Goal: Transaction & Acquisition: Purchase product/service

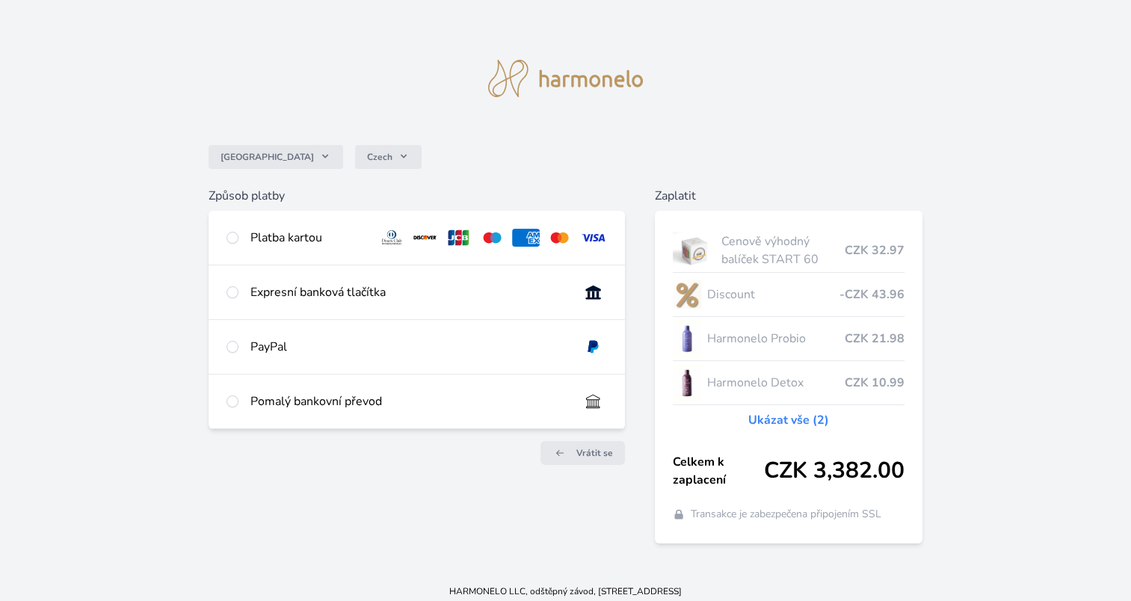
scroll to position [7, 0]
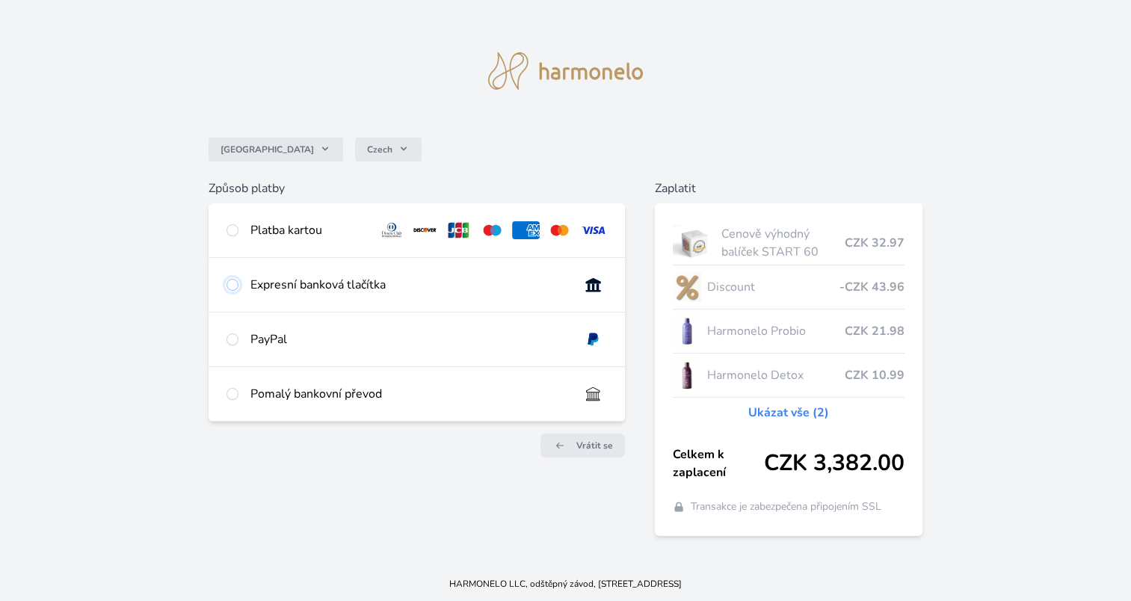
click at [235, 284] on input "radio" at bounding box center [232, 285] width 12 height 12
radio input "true"
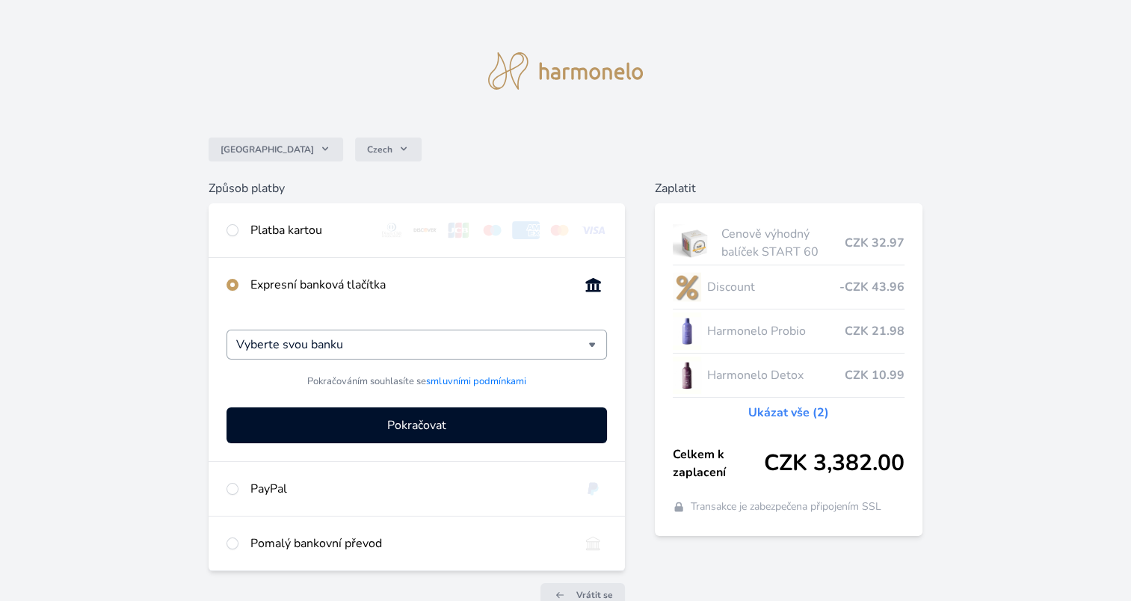
click at [596, 347] on div "Vyberte svou banku" at bounding box center [416, 345] width 380 height 30
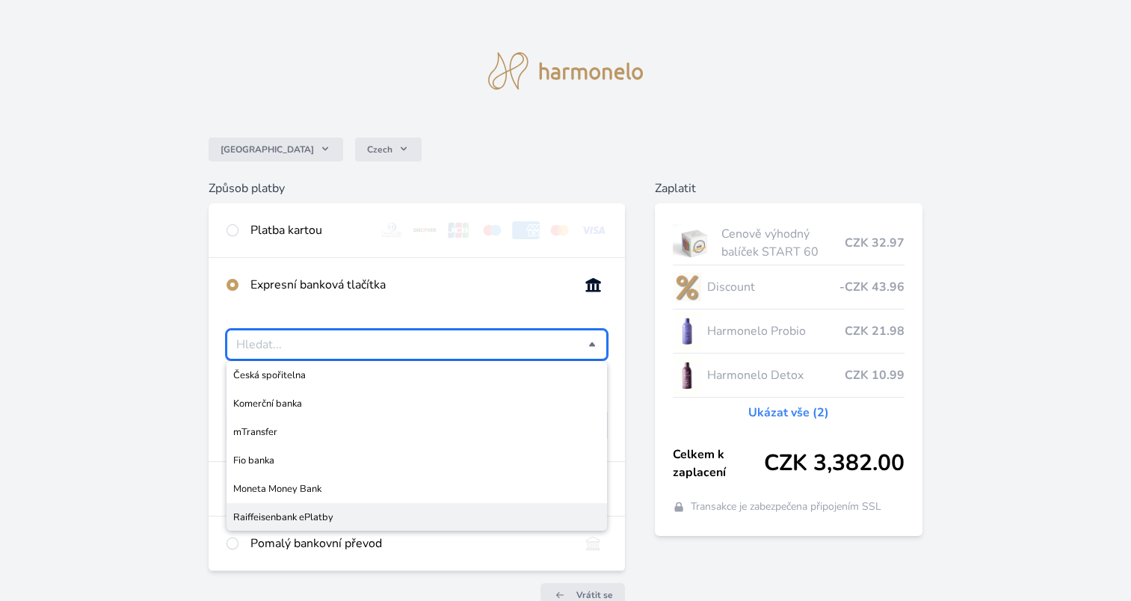
click at [523, 510] on span "Raiffeisenbank ePlatby" at bounding box center [416, 517] width 367 height 15
type input "Raiffeisenbank ePlatby"
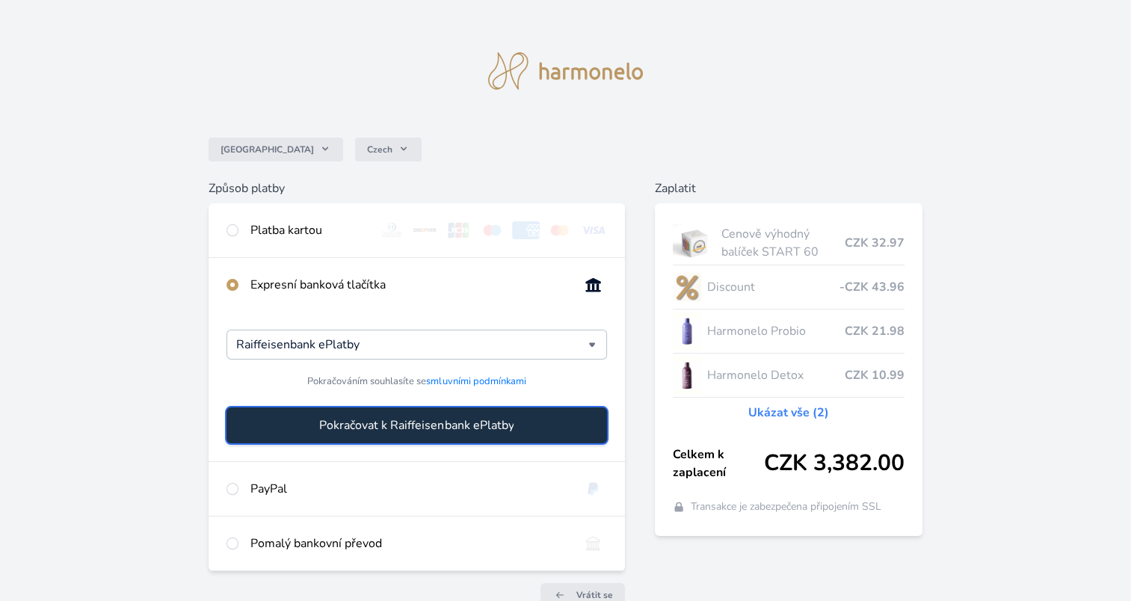
click at [477, 426] on span "Pokračovat k Raiffeisenbank ePlatby" at bounding box center [416, 425] width 194 height 18
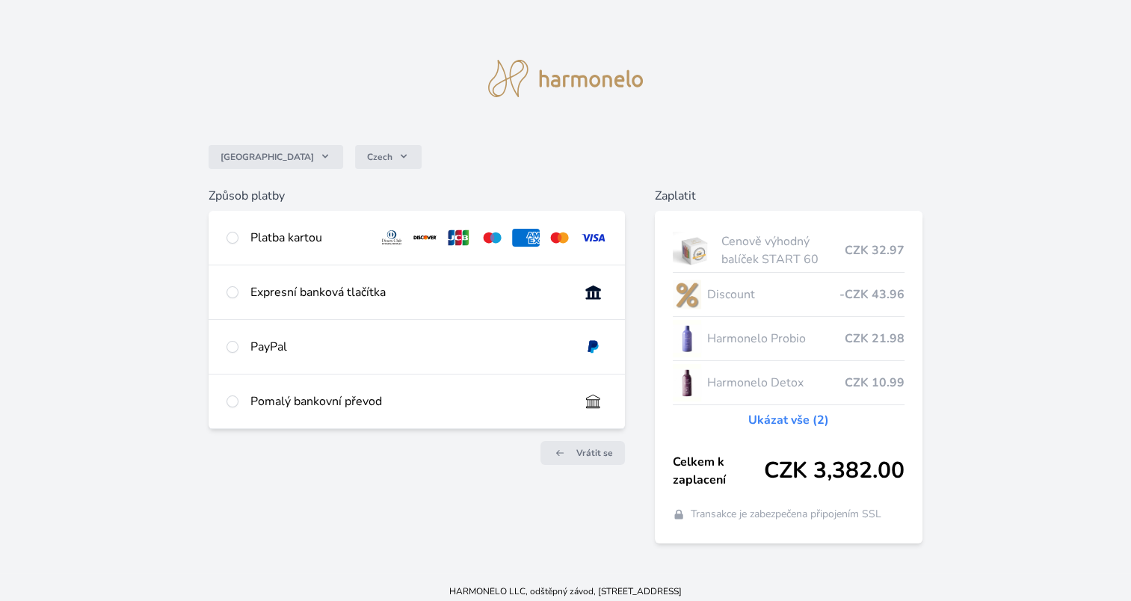
click at [493, 470] on div "Způsob platby Platba kartou Číslo karty <p>Your browser does not support iframe…" at bounding box center [417, 365] width 416 height 357
click at [417, 106] on div "Česko Czech Způsob platby Platba kartou Číslo karty <p>Your browser does not su…" at bounding box center [565, 286] width 1131 height 573
click at [756, 118] on div "Česko Czech Způsob platby Platba kartou Číslo karty <p>Your browser does not su…" at bounding box center [565, 286] width 1131 height 573
click at [852, 118] on div "Česko Czech Způsob platby Platba kartou Číslo karty <p>Your browser does not su…" at bounding box center [565, 286] width 1131 height 573
click at [1076, 165] on div "Česko Czech Způsob platby Platba kartou Číslo karty <p>Your browser does not su…" at bounding box center [565, 286] width 1131 height 573
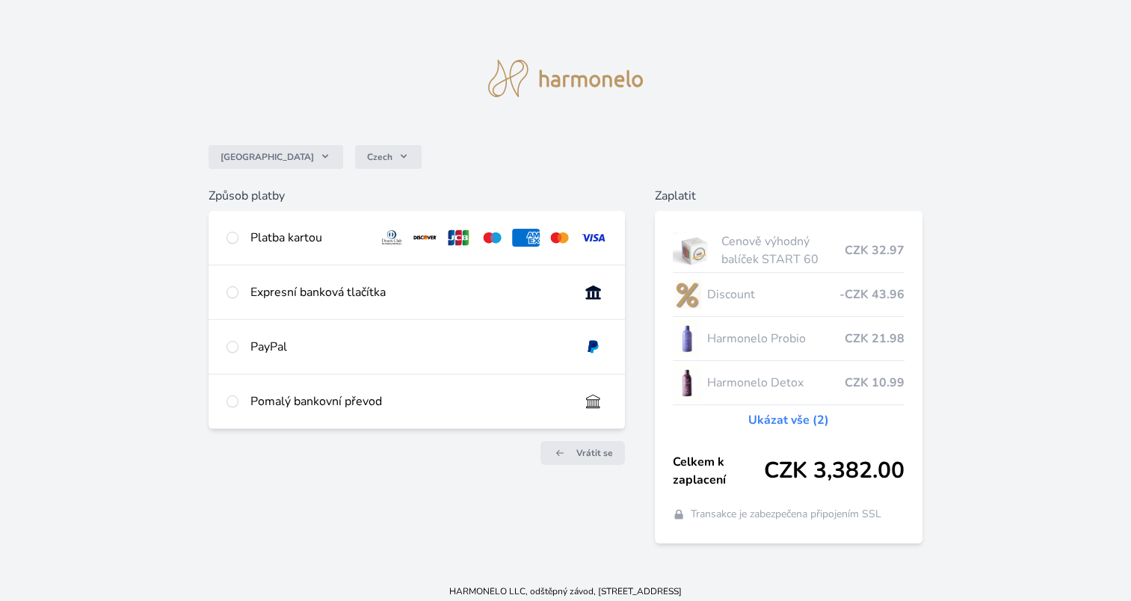
click at [1000, 196] on div "Česko Czech Způsob platby Platba kartou Číslo karty <p>Your browser does not su…" at bounding box center [565, 286] width 1131 height 573
